Goal: Information Seeking & Learning: Learn about a topic

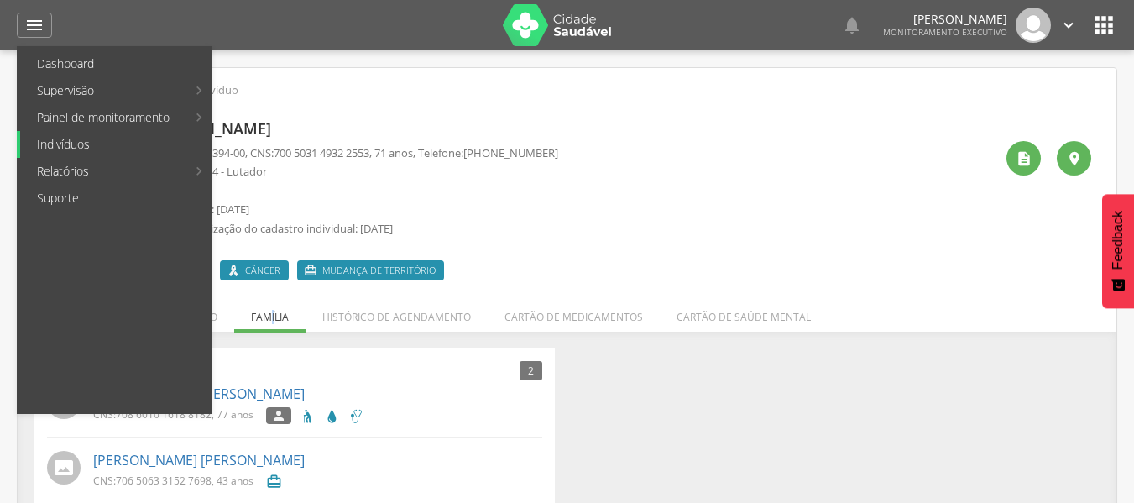
click at [80, 141] on link "Indivíduos" at bounding box center [115, 144] width 191 height 27
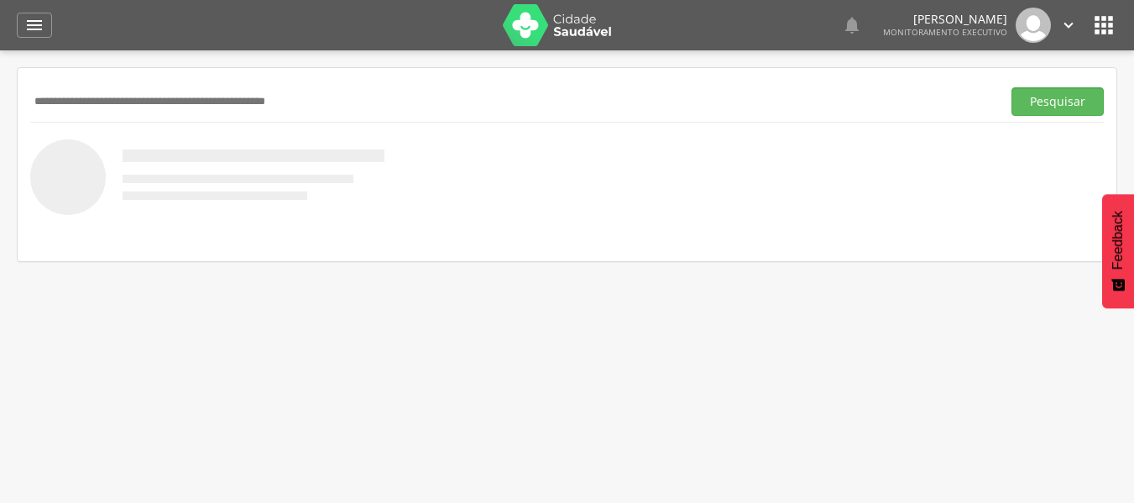
paste input "**********"
click at [1011, 87] on button "Pesquisar" at bounding box center [1057, 101] width 92 height 29
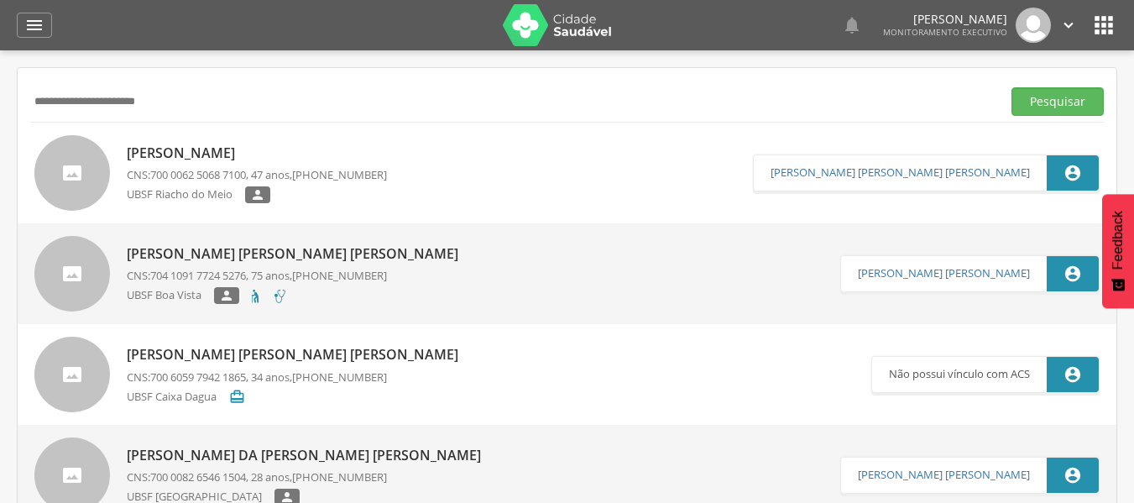
click at [214, 186] on p "UBSF Riacho do Meio" at bounding box center [186, 195] width 118 height 18
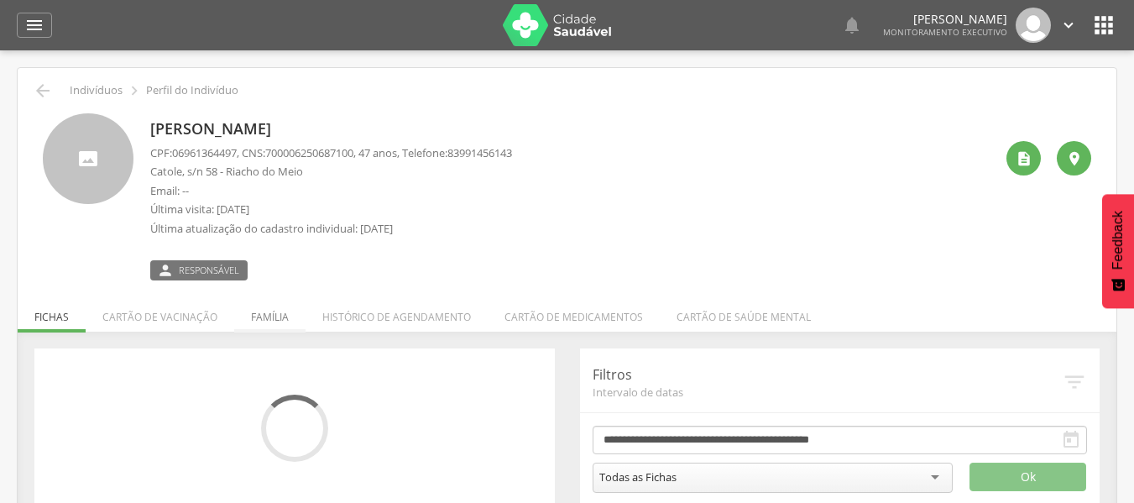
click at [269, 319] on li "Família" at bounding box center [269, 312] width 71 height 39
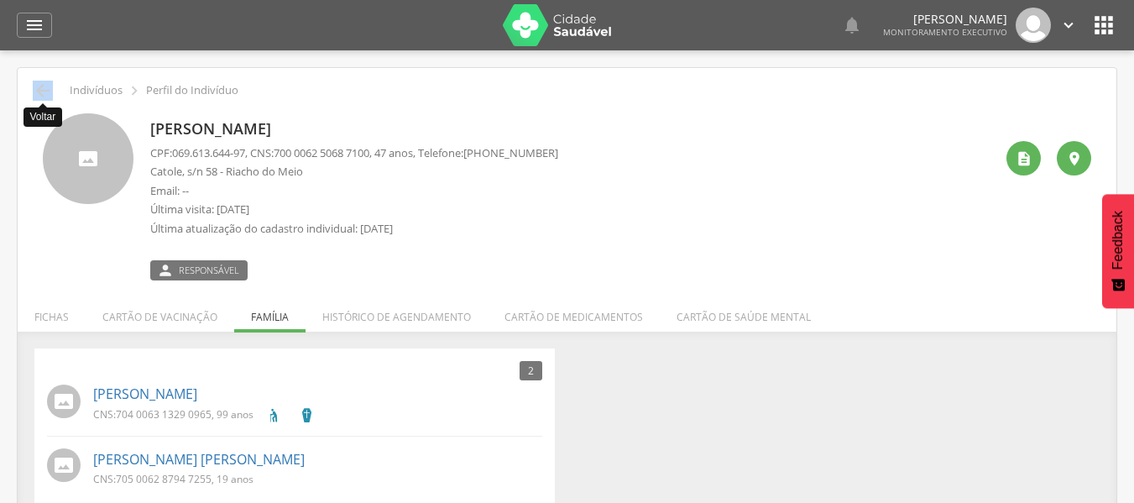
click at [44, 86] on icon "" at bounding box center [43, 91] width 20 height 20
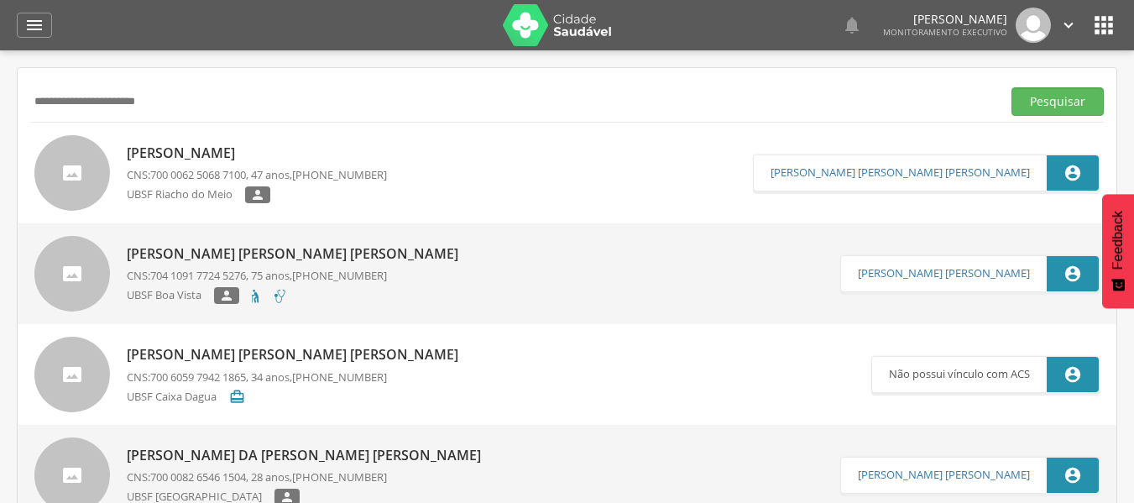
drag, startPoint x: 165, startPoint y: 103, endPoint x: 0, endPoint y: 83, distance: 165.7
click at [0, 83] on div " Supervisão  Distritos  Ubs Coordenador: - Queimadas / PB Intervalo de Tempo…" at bounding box center [567, 301] width 1134 height 503
type input "**********"
click at [1011, 87] on button "Pesquisar" at bounding box center [1057, 101] width 92 height 29
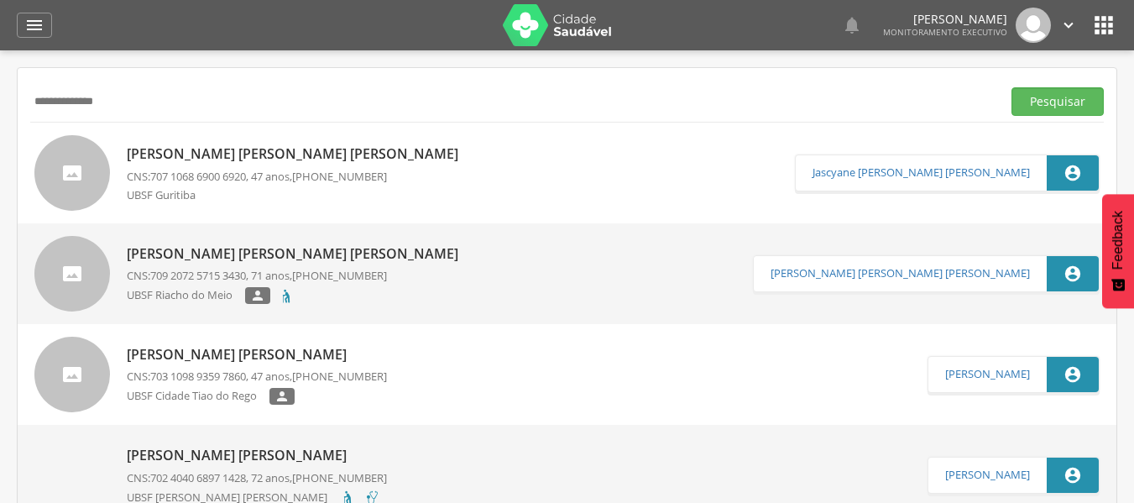
click at [316, 295] on div "UBSF Riacho do Meio " at bounding box center [297, 297] width 340 height 21
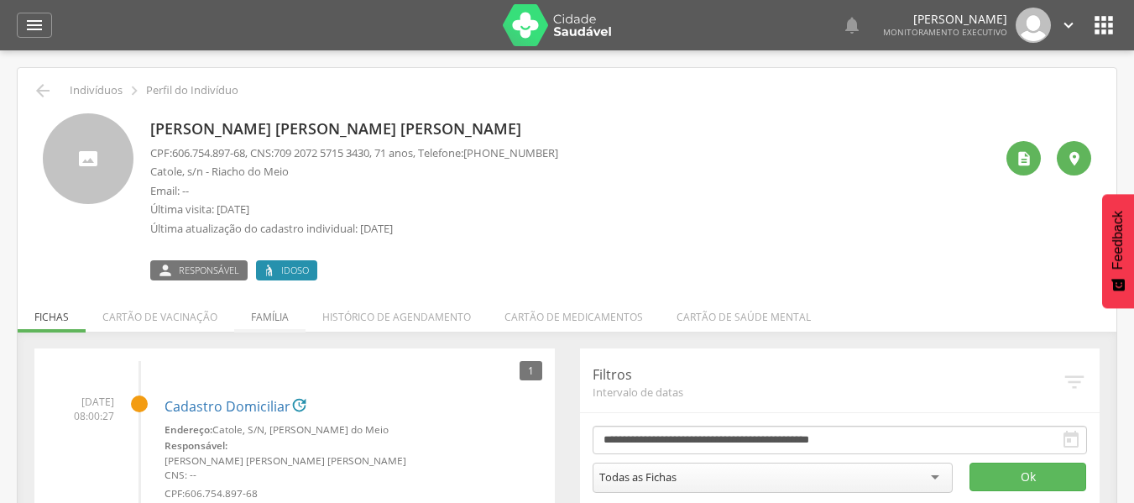
click at [276, 311] on li "Família" at bounding box center [269, 312] width 71 height 39
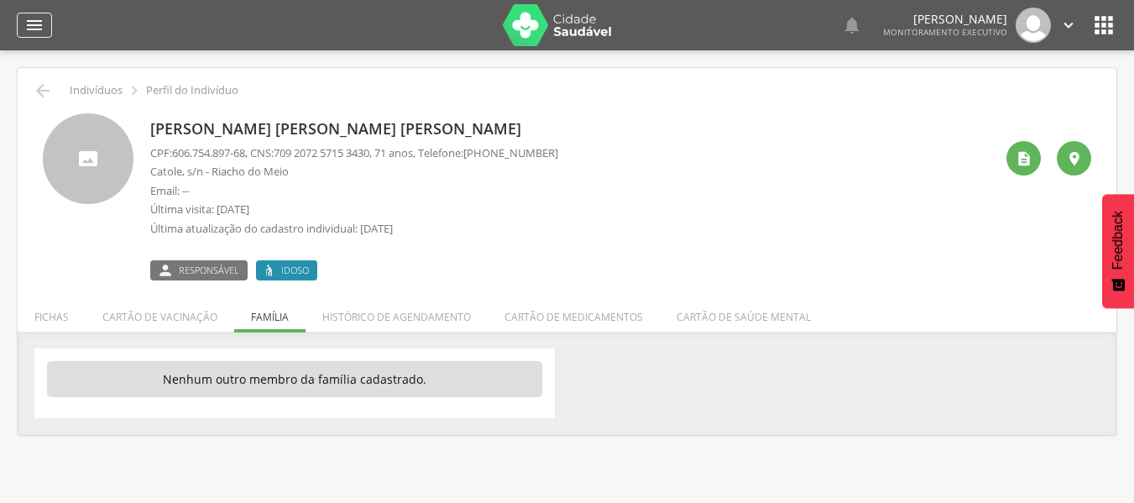
click at [28, 34] on icon "" at bounding box center [34, 25] width 20 height 20
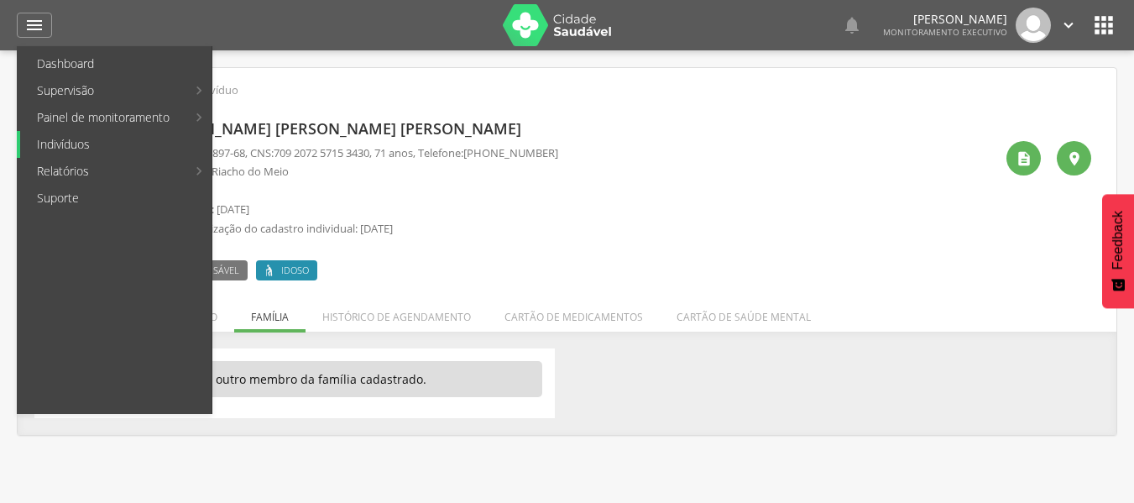
click at [72, 141] on link "Indivíduos" at bounding box center [115, 144] width 191 height 27
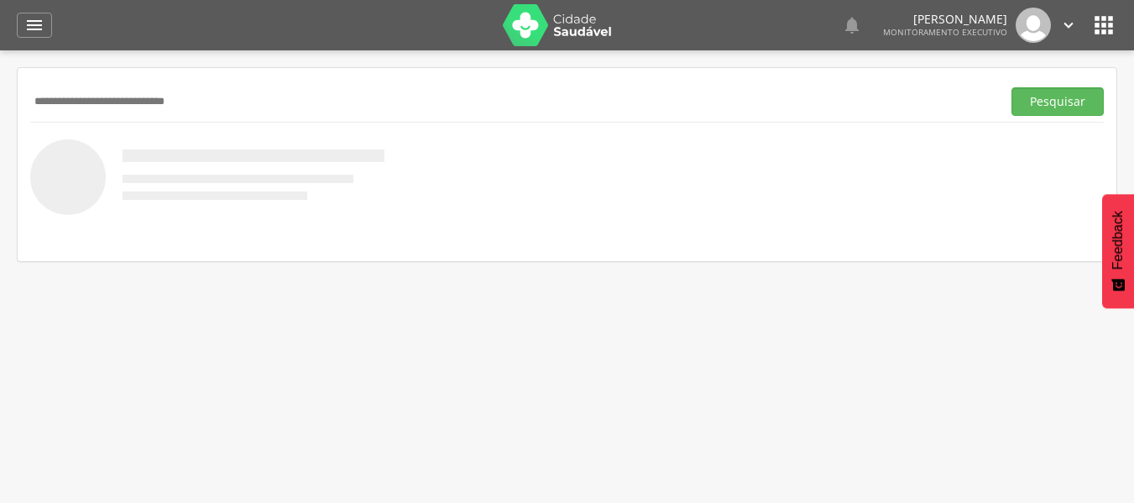
click at [1011, 87] on button "Pesquisar" at bounding box center [1057, 101] width 92 height 29
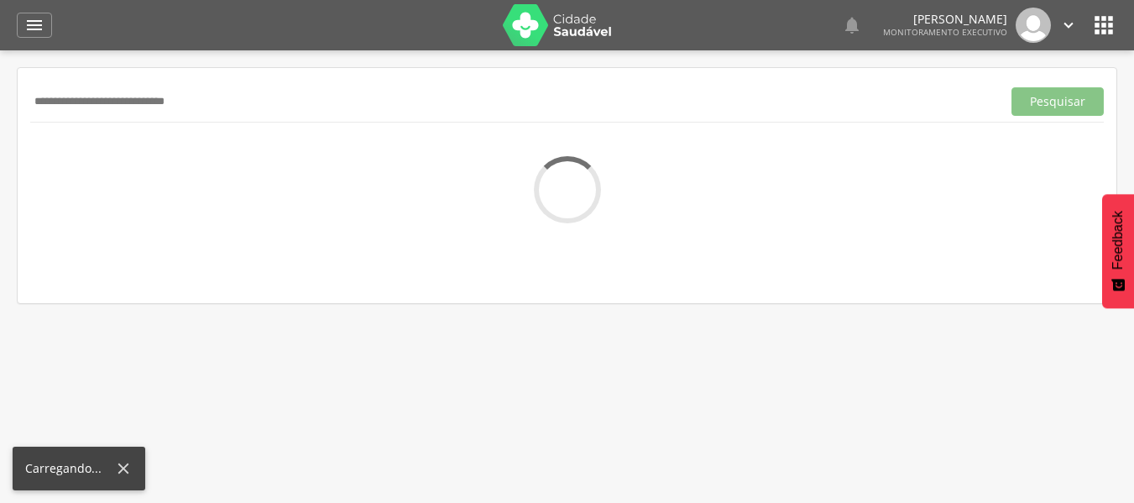
click at [50, 102] on input "**********" at bounding box center [512, 101] width 964 height 29
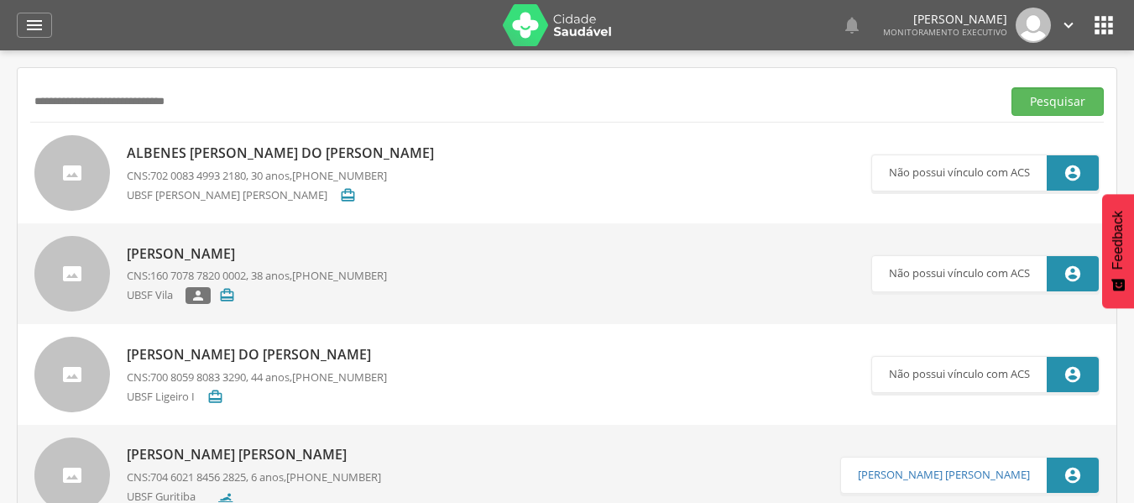
type input "**********"
click at [1011, 87] on button "Pesquisar" at bounding box center [1057, 101] width 92 height 29
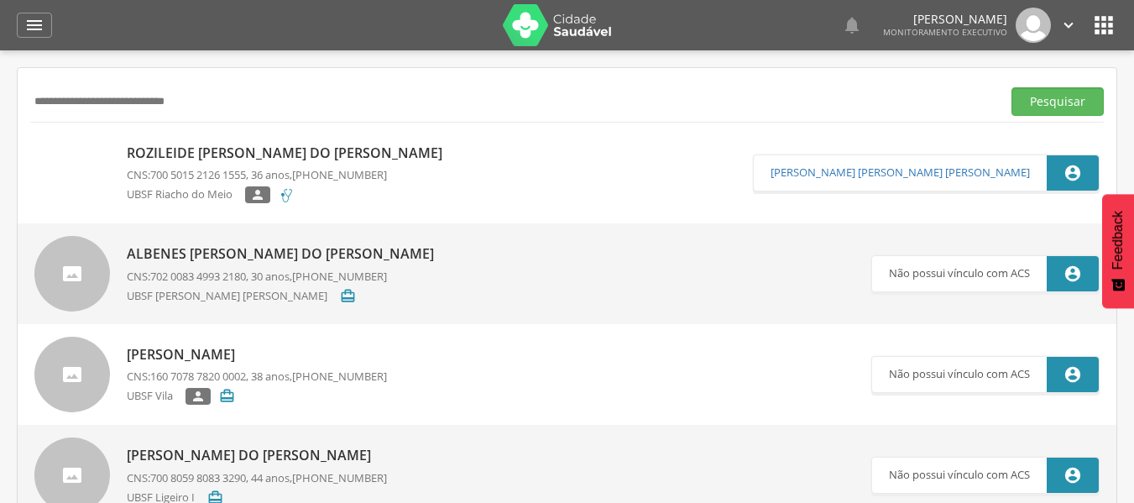
click at [358, 199] on div "UBSF Riacho do Meio " at bounding box center [289, 196] width 324 height 21
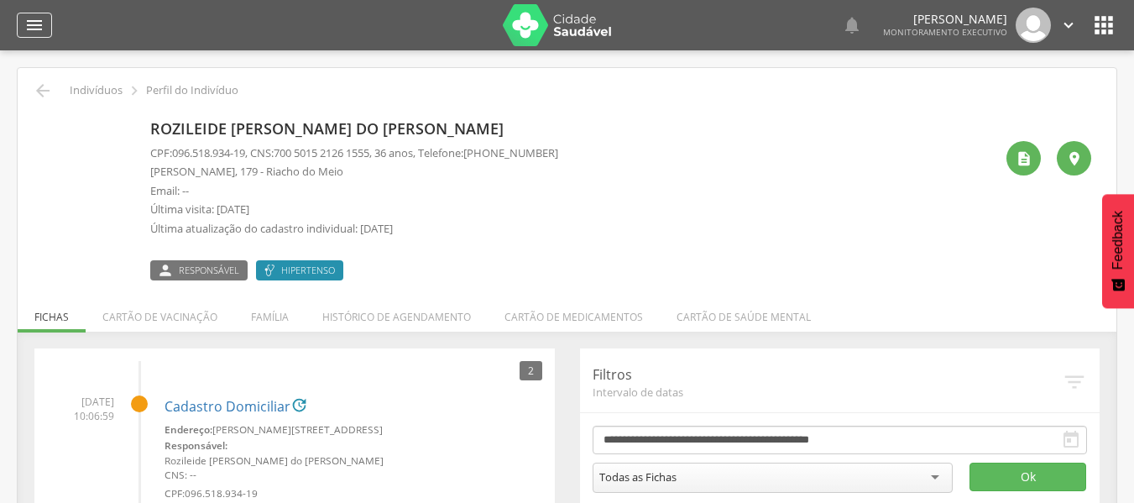
click at [29, 28] on icon "" at bounding box center [34, 25] width 20 height 20
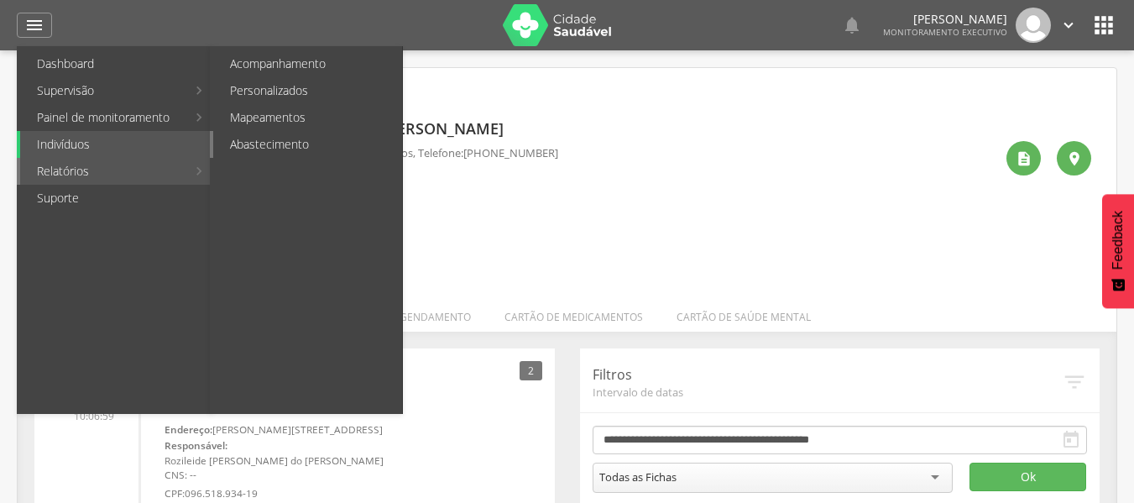
click at [282, 136] on link "Abastecimento" at bounding box center [307, 144] width 189 height 27
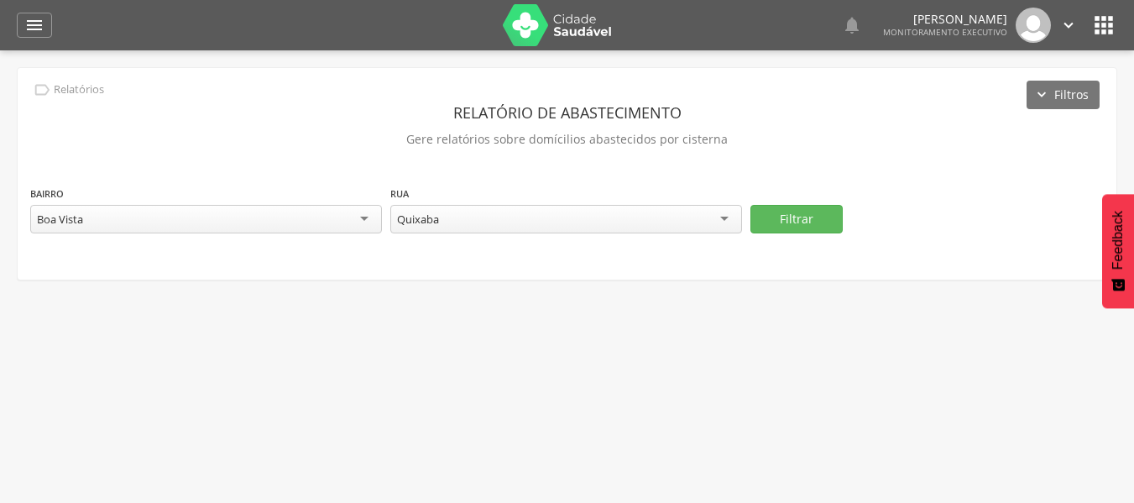
click at [227, 223] on div "Boa Vista" at bounding box center [206, 219] width 352 height 29
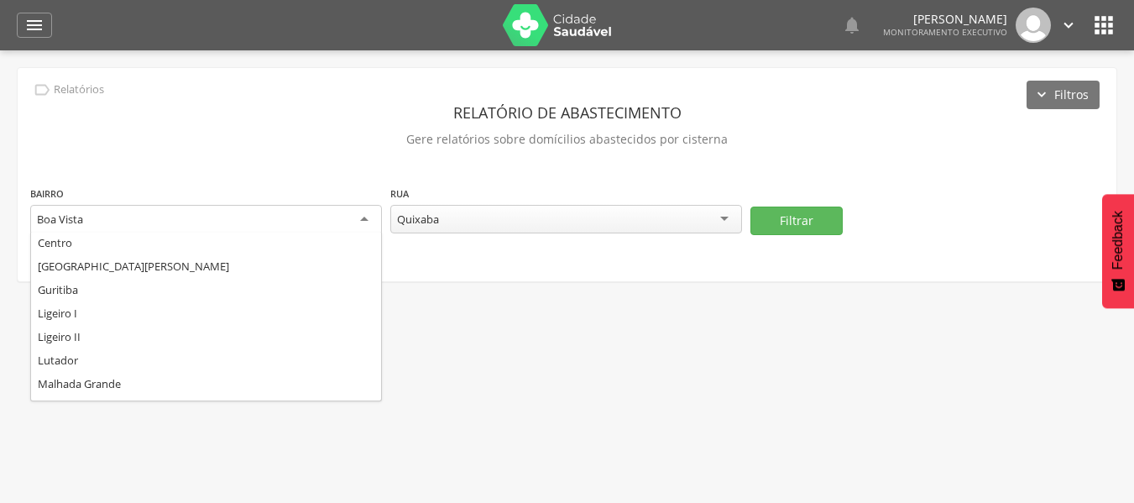
scroll to position [302, 0]
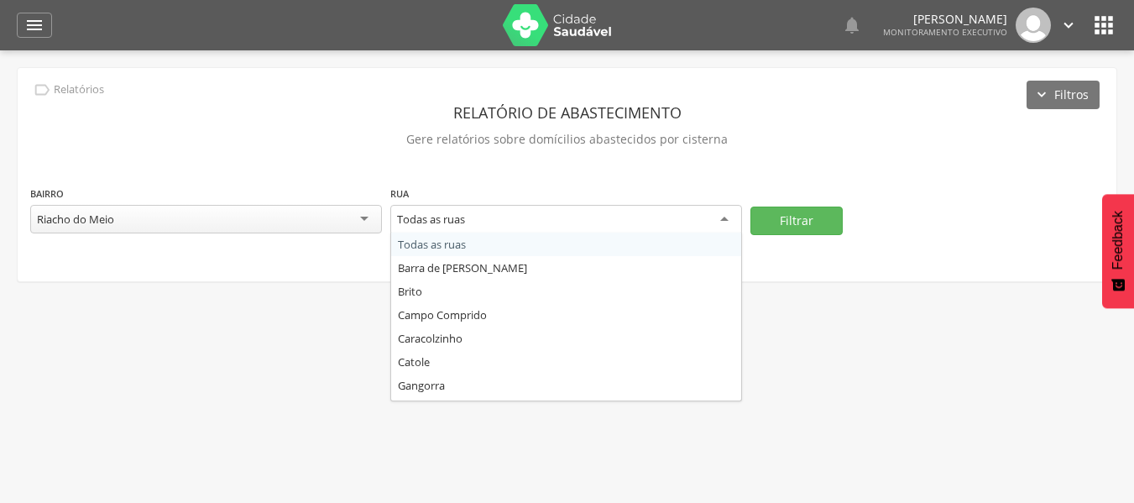
click at [580, 222] on div "Todas as ruas" at bounding box center [566, 220] width 352 height 30
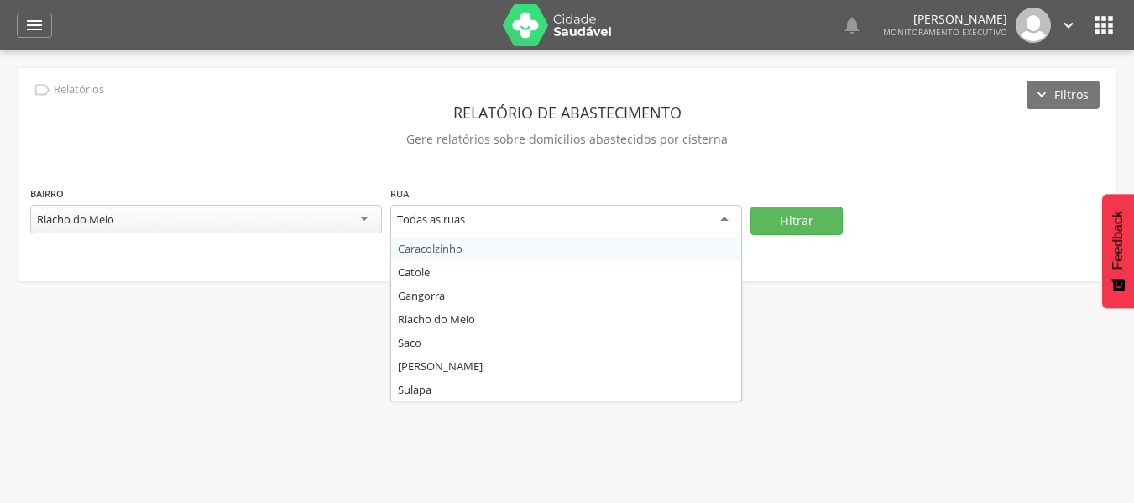
scroll to position [91, 0]
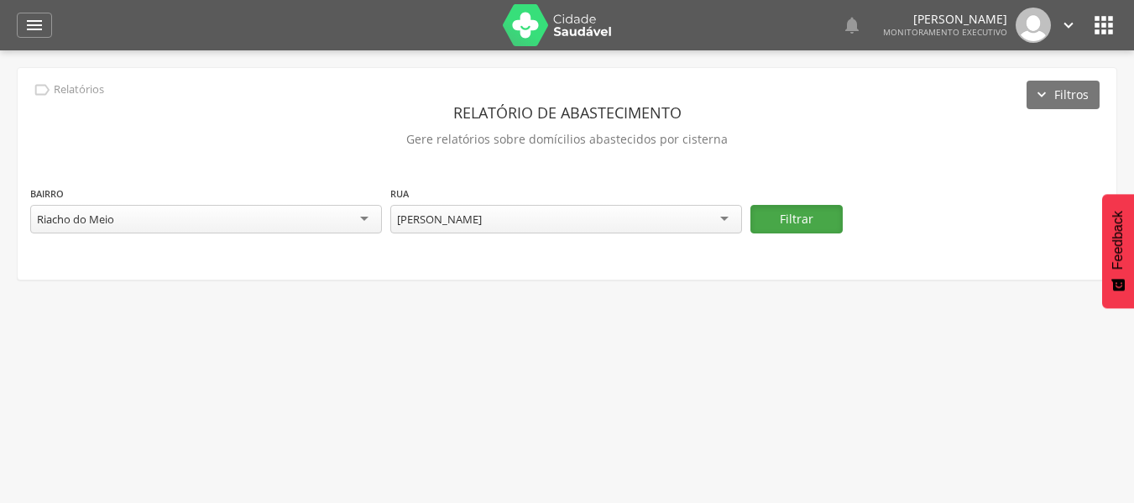
click at [788, 225] on button "Filtrar" at bounding box center [796, 219] width 92 height 29
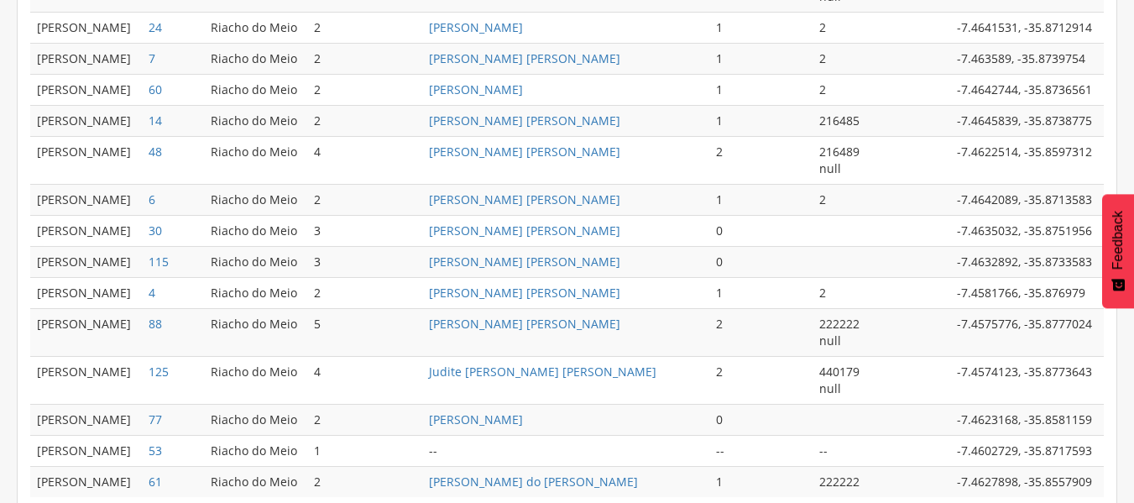
scroll to position [982, 0]
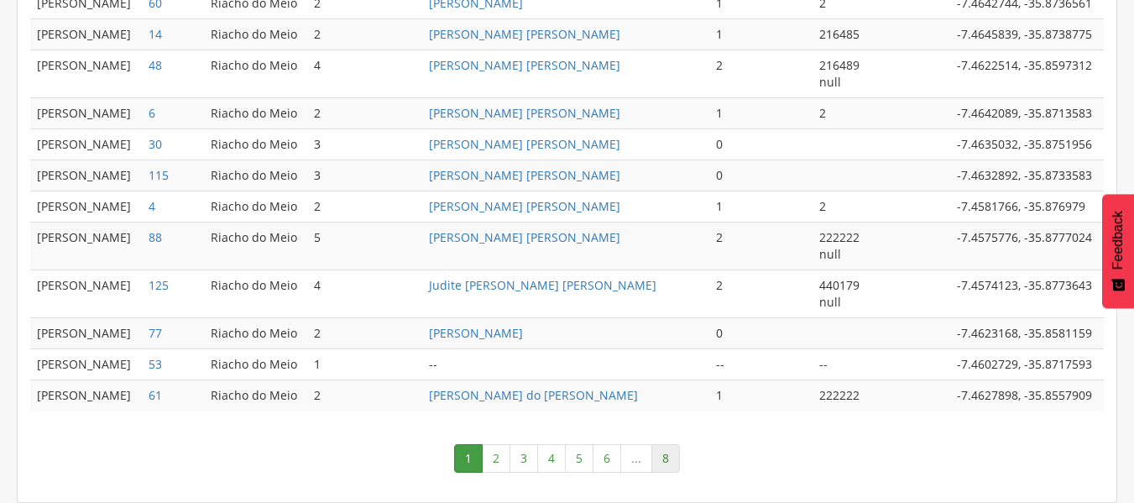
click at [671, 453] on link "8" at bounding box center [665, 458] width 29 height 29
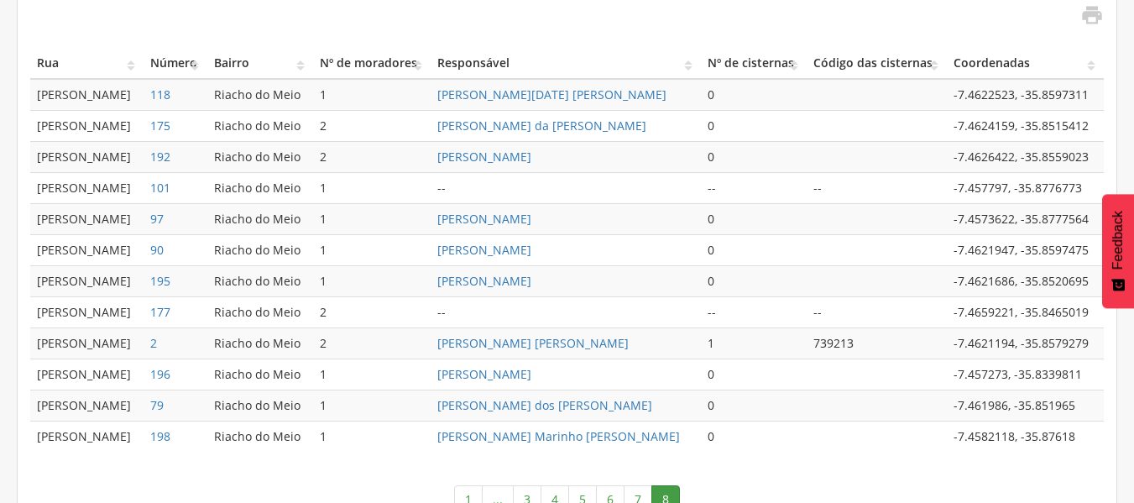
scroll to position [494, 0]
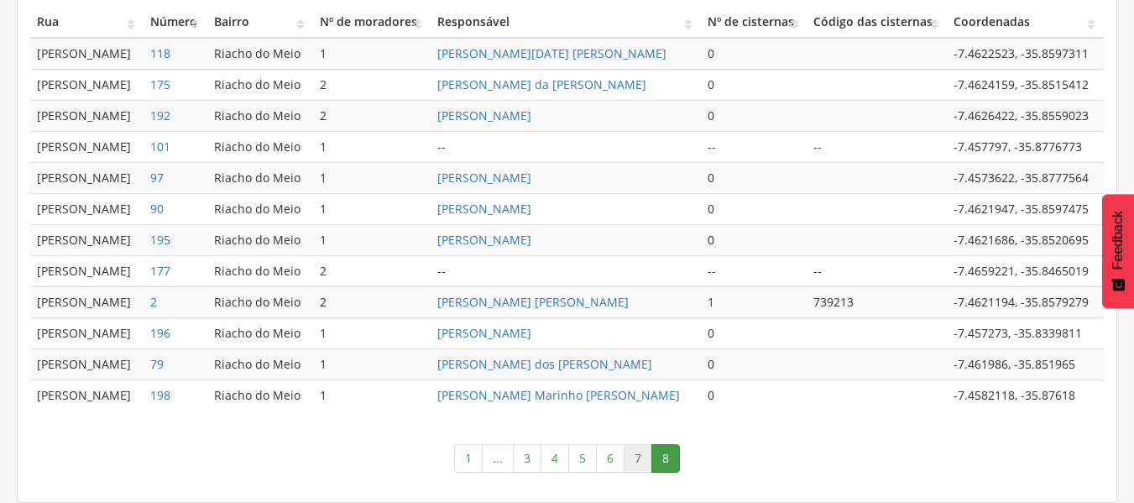
click at [644, 458] on link "7" at bounding box center [638, 458] width 29 height 29
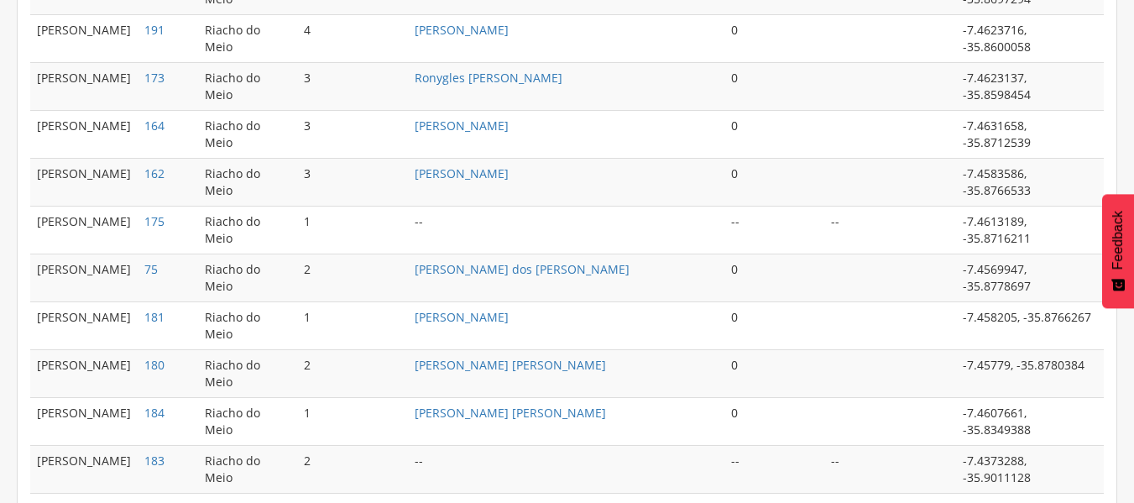
scroll to position [898, 0]
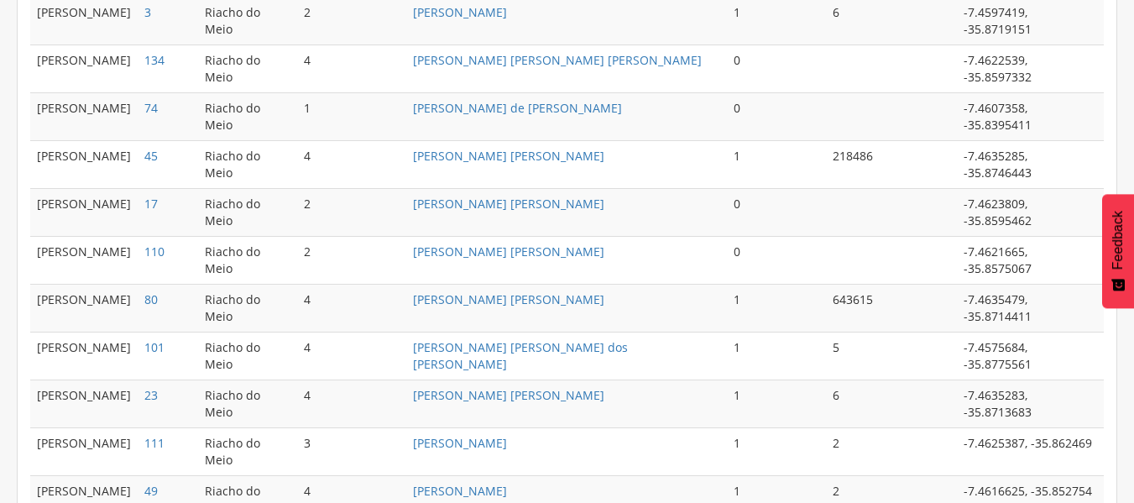
scroll to position [915, 0]
